Goal: Transaction & Acquisition: Purchase product/service

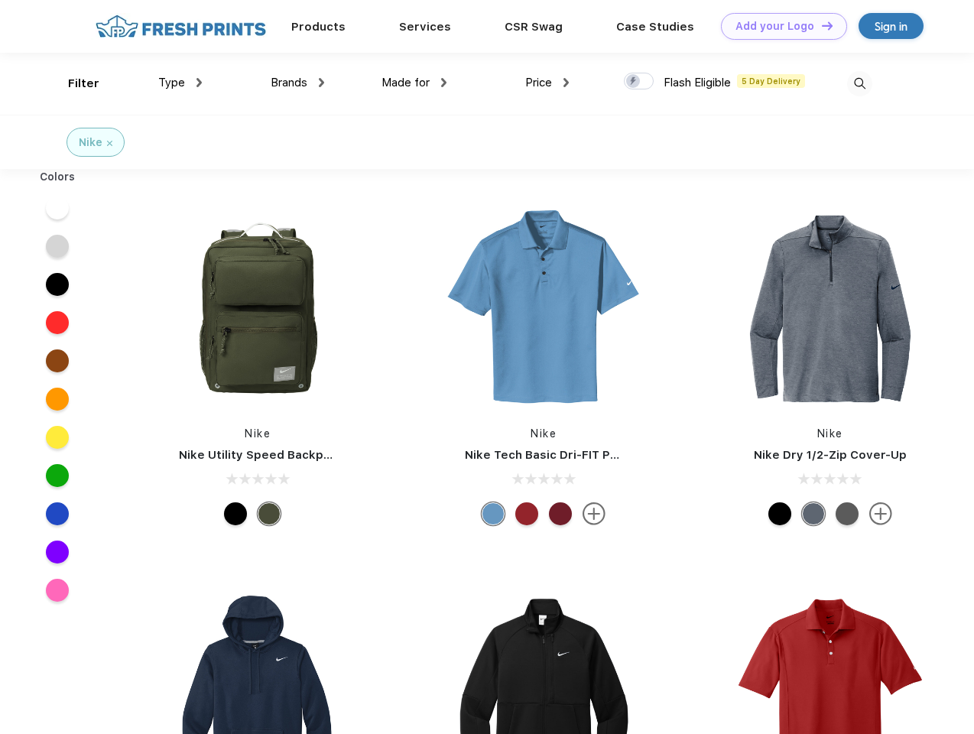
scroll to position [1, 0]
click at [778, 26] on link "Add your Logo Design Tool" at bounding box center [784, 26] width 126 height 27
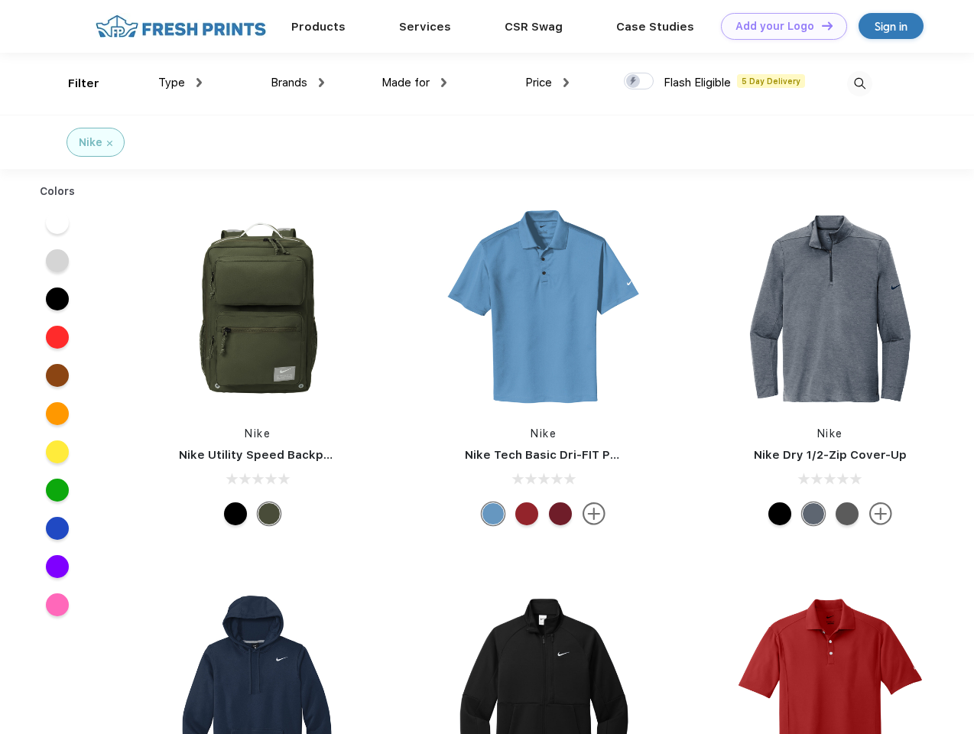
click at [0, 0] on div "Design Tool" at bounding box center [0, 0] width 0 height 0
click at [820, 25] on link "Add your Logo Design Tool" at bounding box center [784, 26] width 126 height 27
click at [73, 83] on div "Filter" at bounding box center [83, 84] width 31 height 18
click at [180, 83] on span "Type" at bounding box center [171, 83] width 27 height 14
click at [297, 83] on span "Brands" at bounding box center [289, 83] width 37 height 14
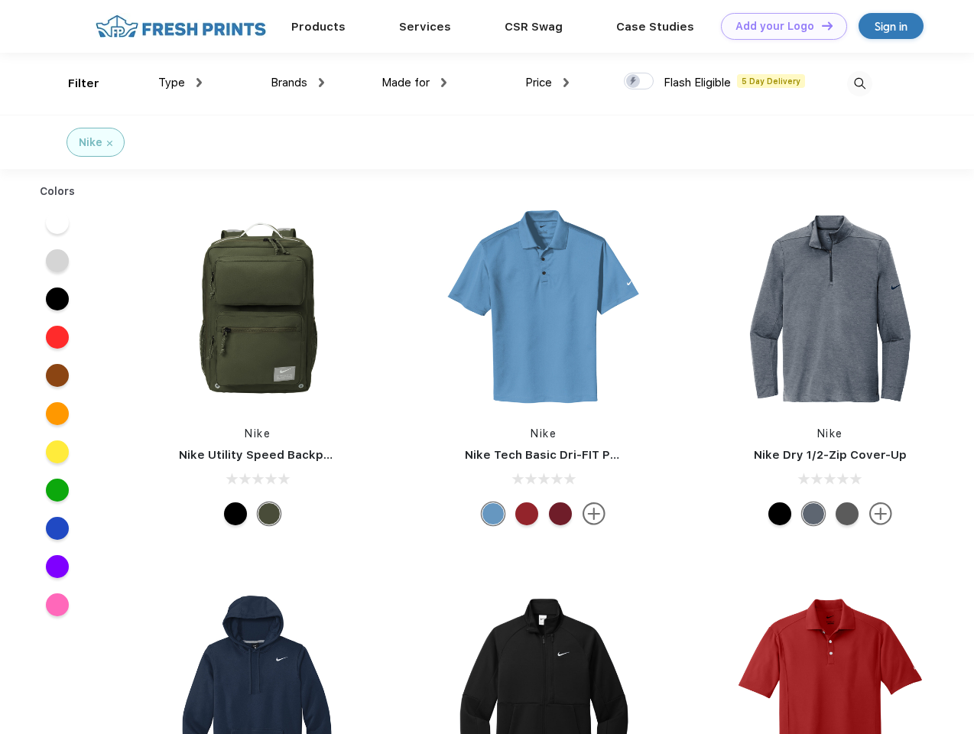
click at [414, 83] on span "Made for" at bounding box center [405, 83] width 48 height 14
click at [547, 83] on span "Price" at bounding box center [538, 83] width 27 height 14
click at [639, 82] on div at bounding box center [639, 81] width 30 height 17
click at [634, 82] on input "checkbox" at bounding box center [629, 77] width 10 height 10
click at [859, 83] on img at bounding box center [859, 83] width 25 height 25
